Goal: Navigation & Orientation: Find specific page/section

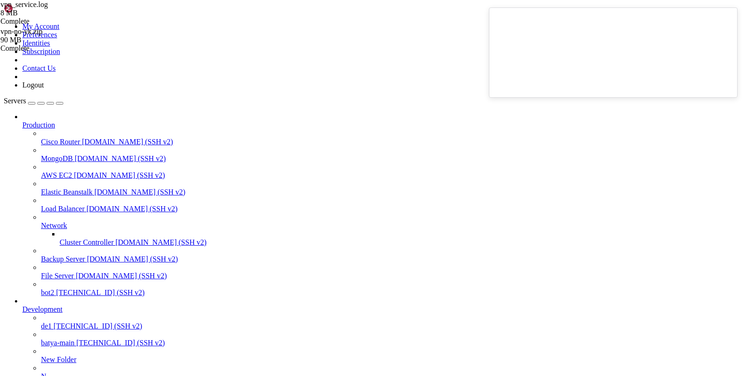
scroll to position [113719, 0]
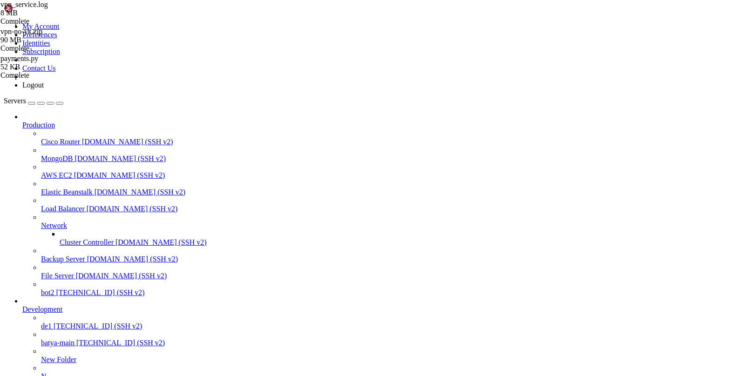
type input "/var/service"
